Goal: Find specific page/section: Find specific page/section

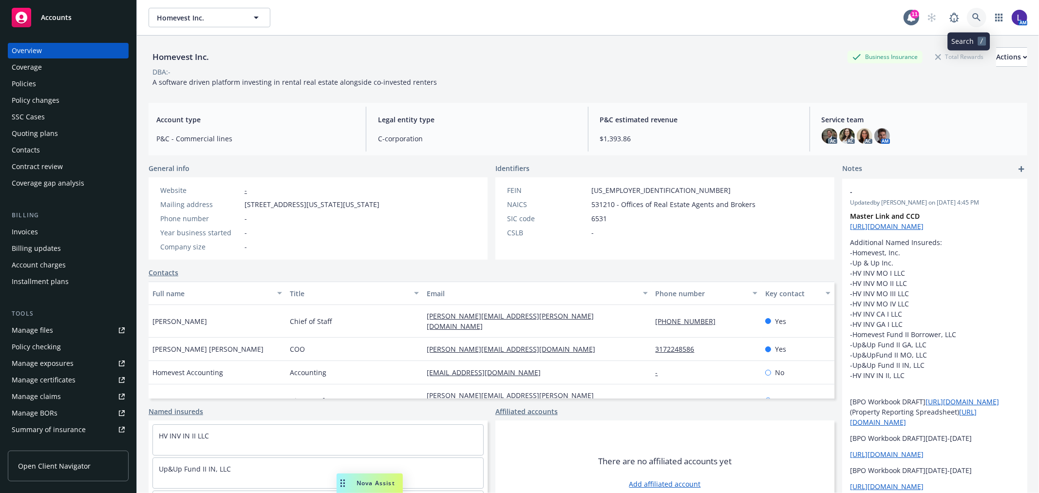
click at [973, 13] on icon at bounding box center [977, 17] width 9 height 9
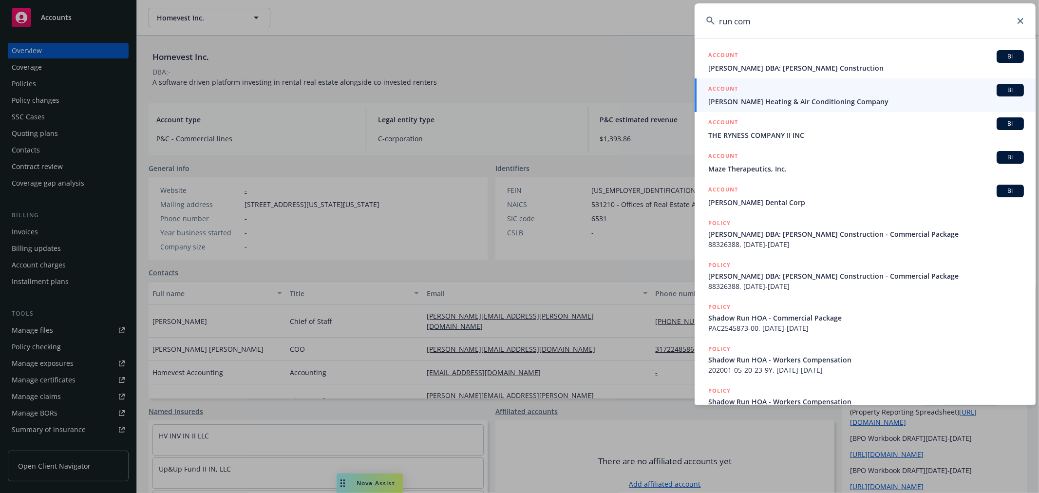
type input "run com"
